Goal: Complete application form

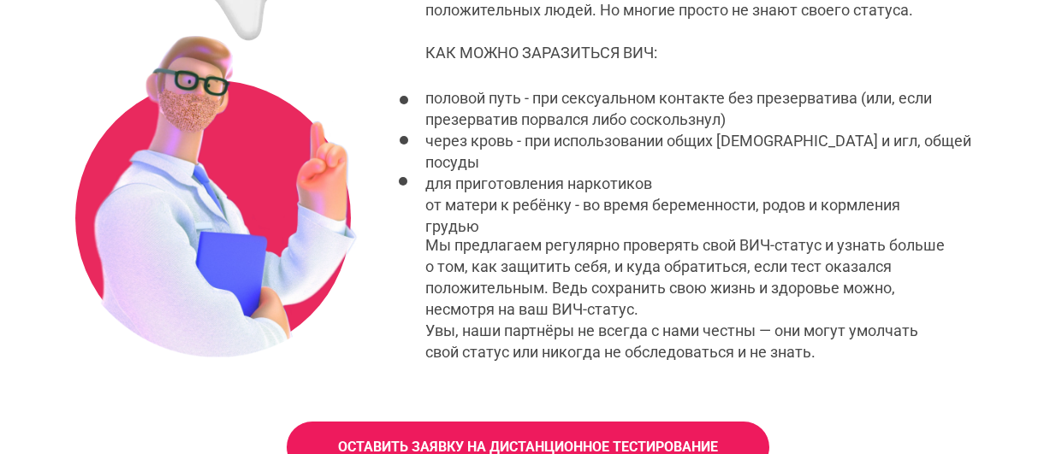
scroll to position [703, 0]
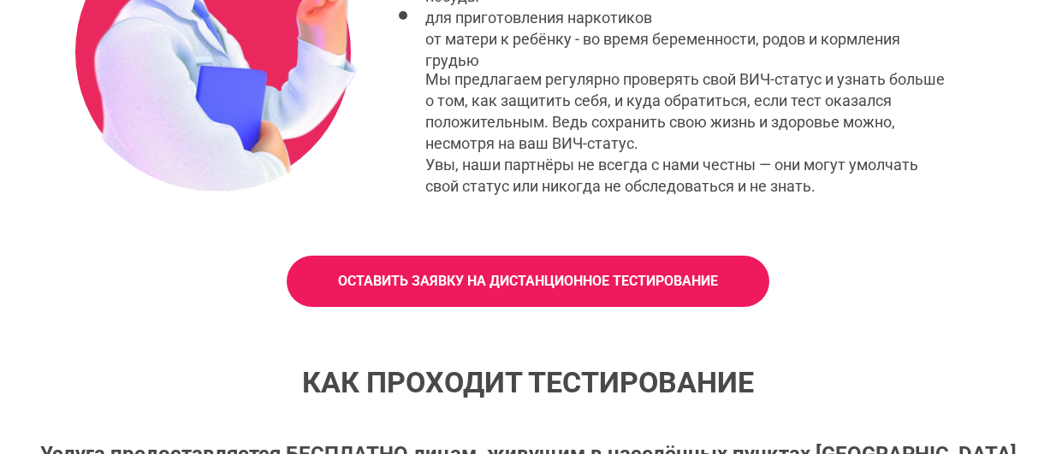
click at [507, 282] on span "ОСТАВИТЬ ЗАЯВКУ НА ДИСТАНЦИОННОЕ ТЕСТИРОВАНИЕ" at bounding box center [528, 281] width 380 height 19
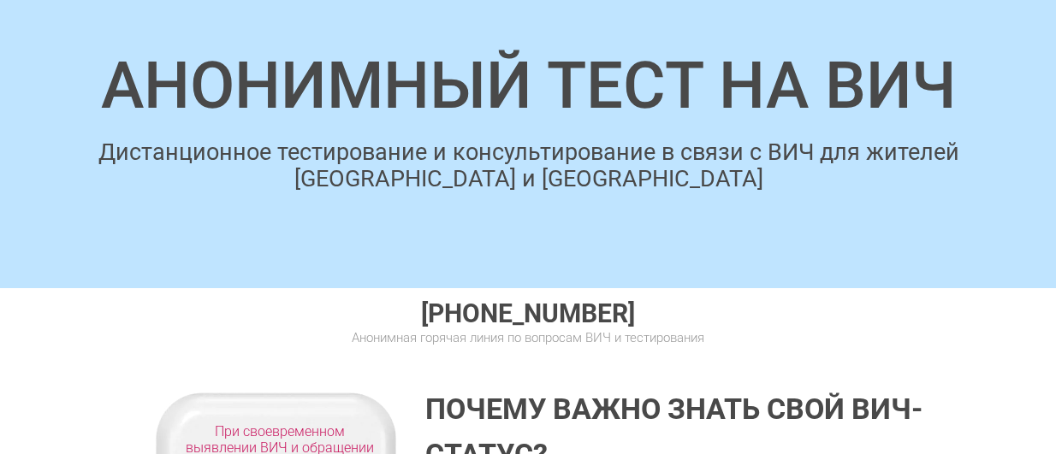
scroll to position [0, 0]
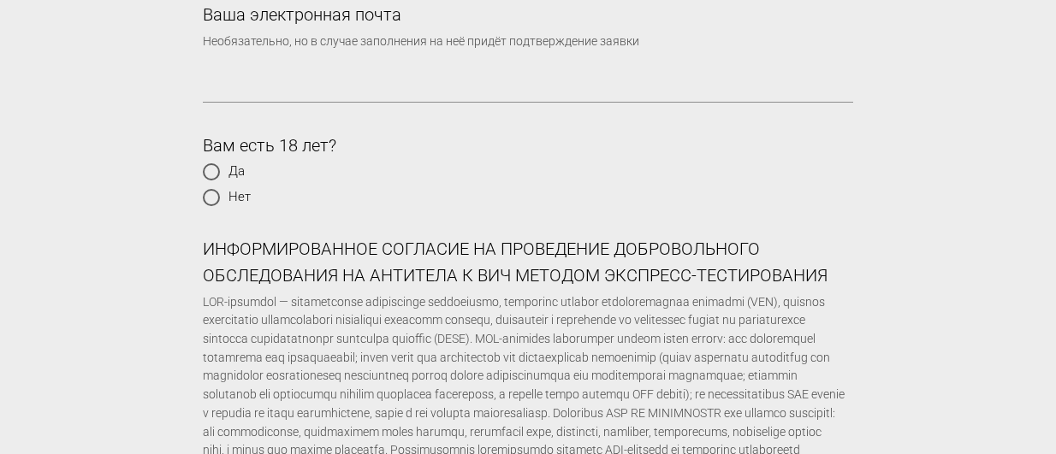
scroll to position [999, 0]
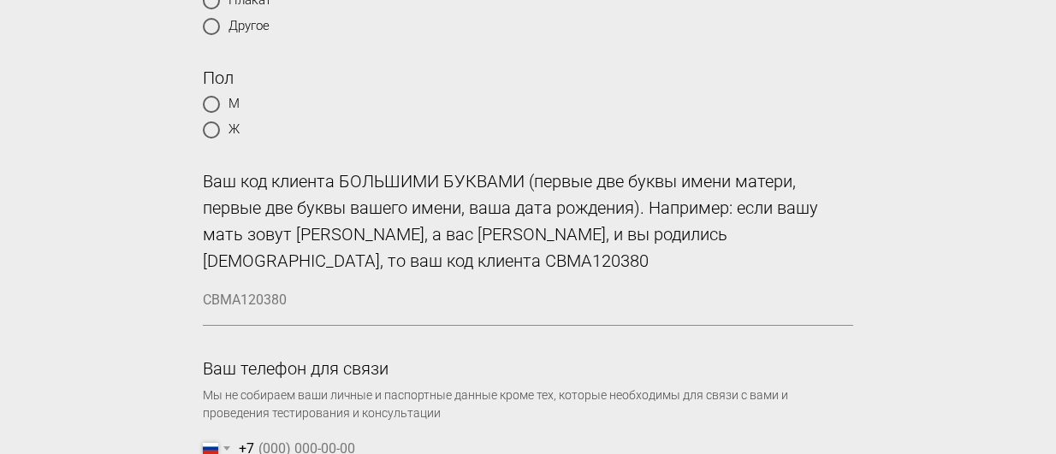
scroll to position [0, 0]
